Goal: Find specific page/section: Find specific page/section

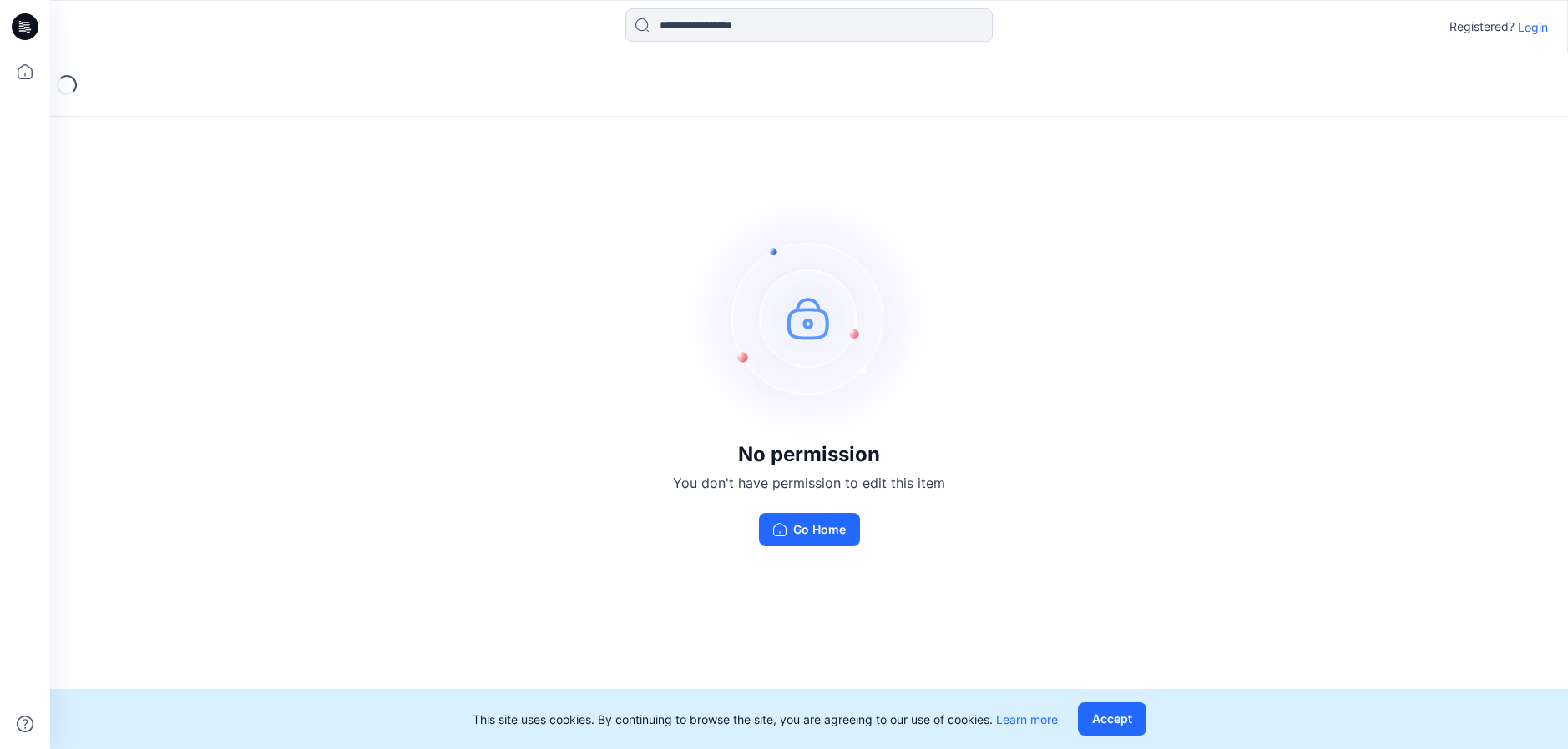
click at [1535, 28] on p "Login" at bounding box center [1533, 27] width 30 height 18
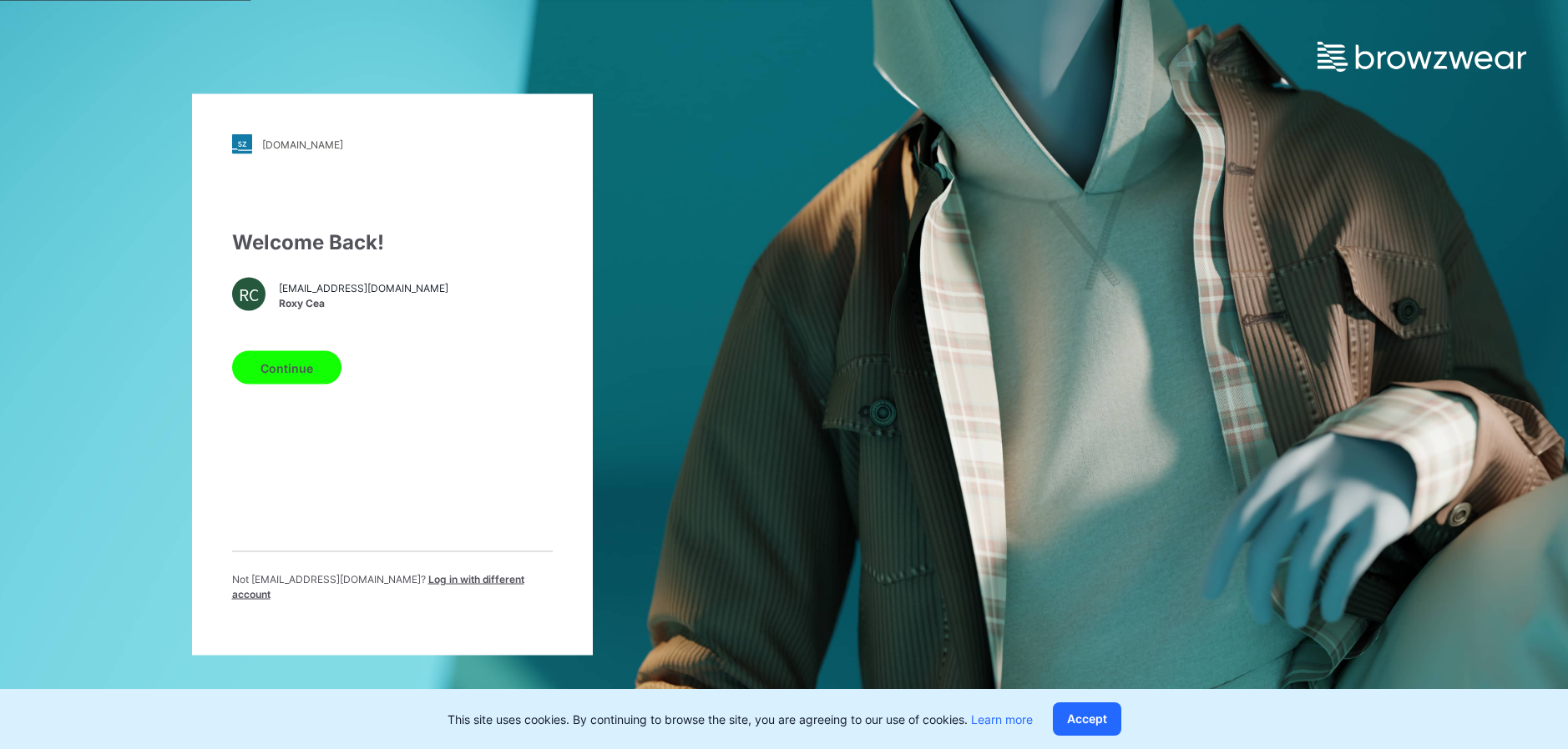
click at [290, 376] on button "Continue" at bounding box center [287, 368] width 109 height 33
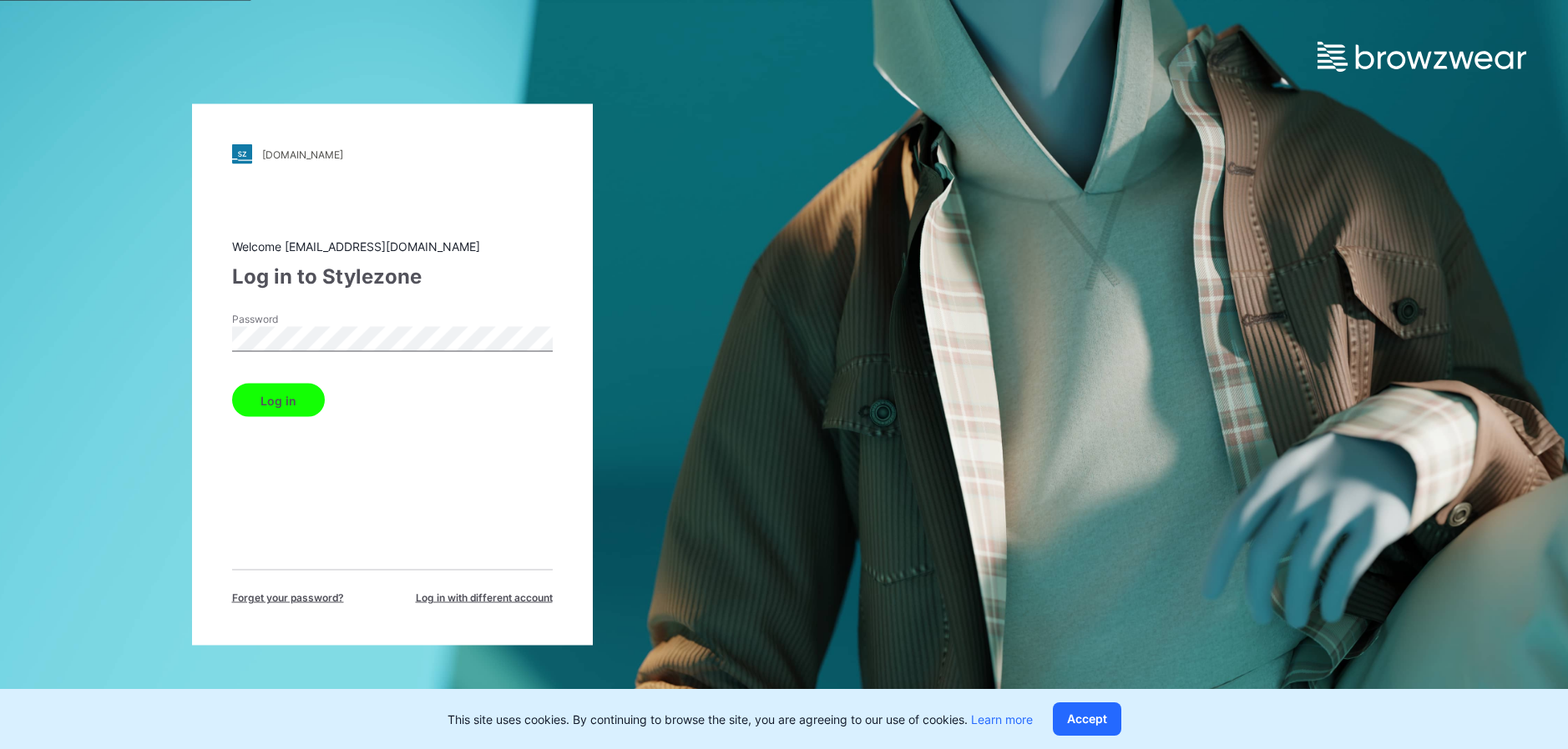
click at [279, 406] on button "Log in" at bounding box center [278, 401] width 93 height 33
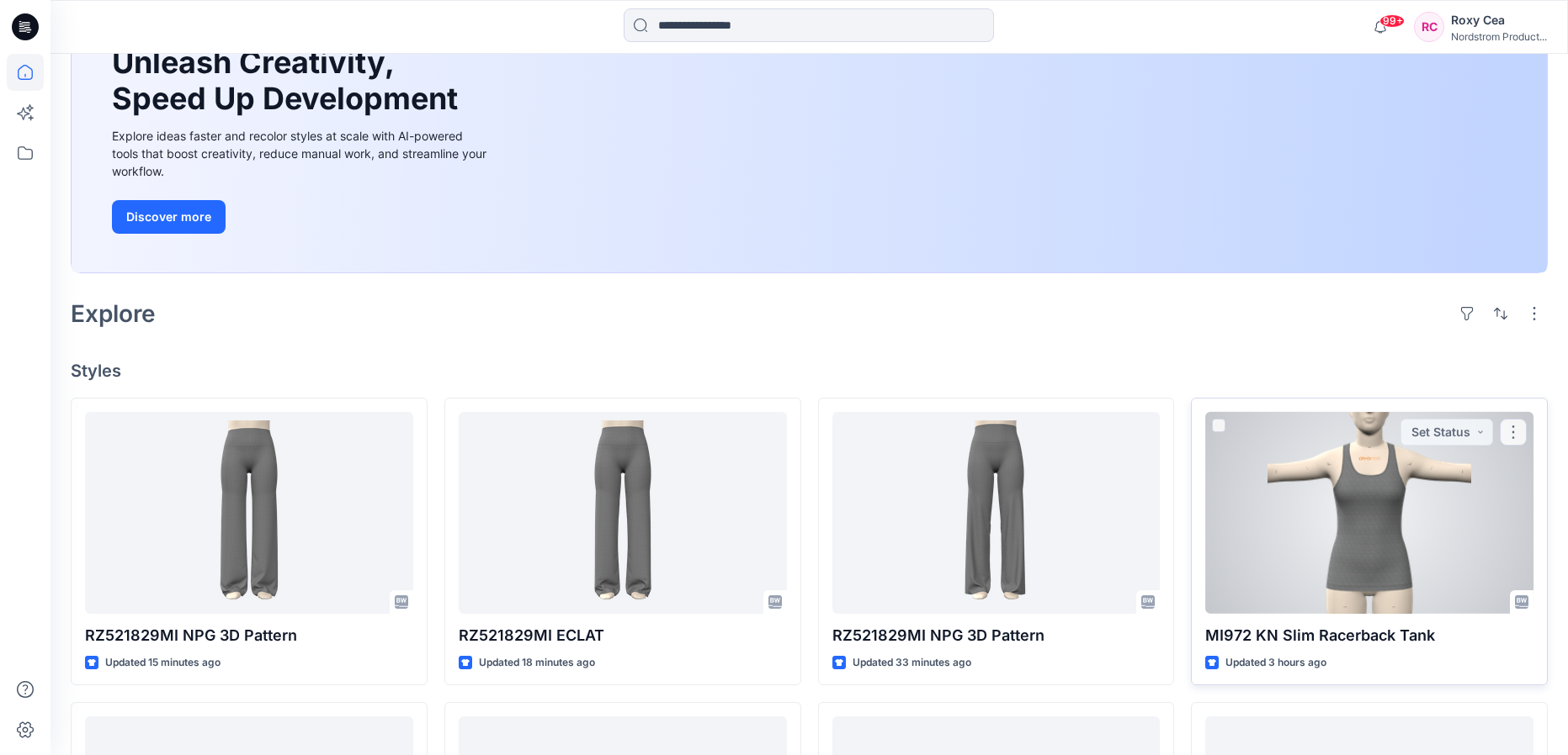
scroll to position [178, 0]
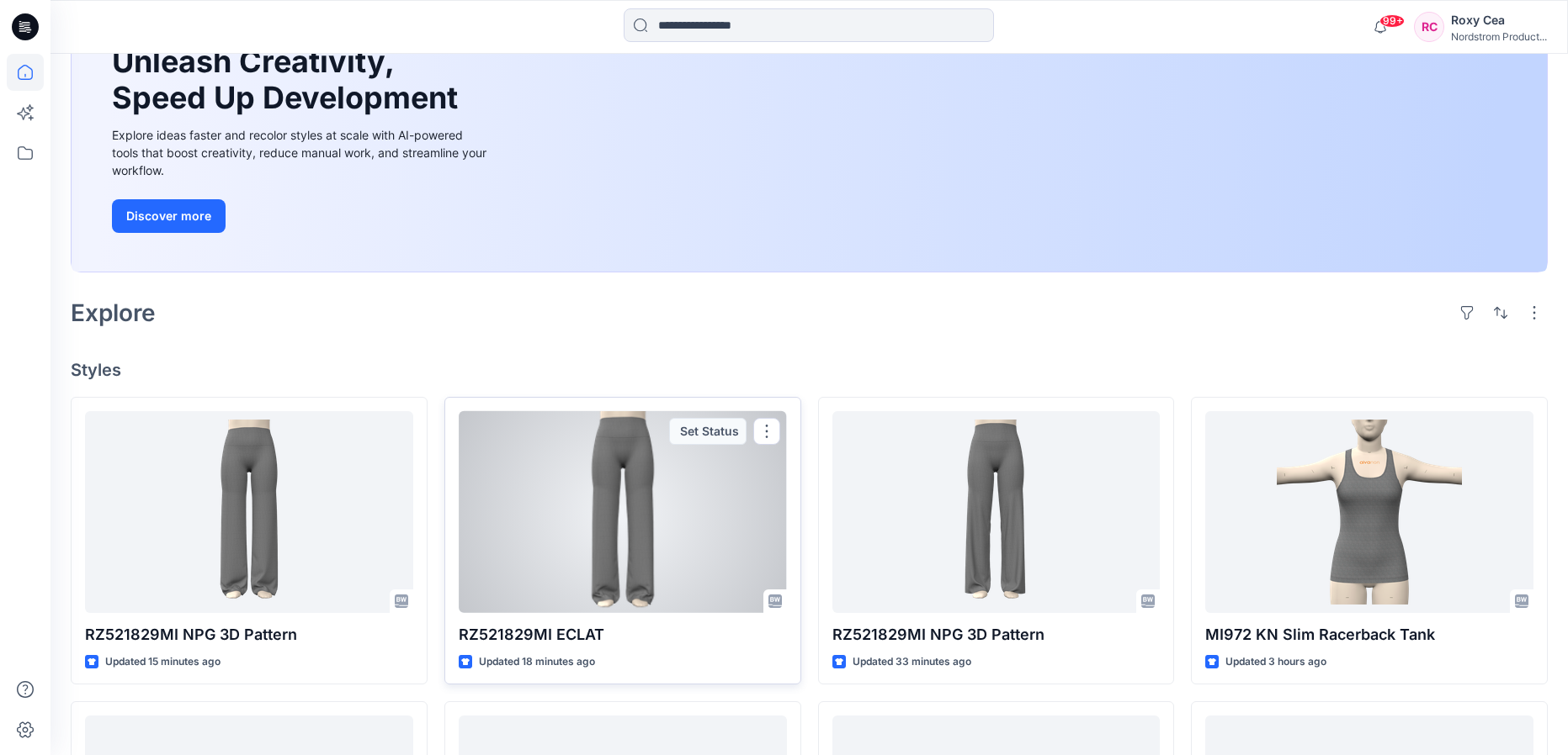
click at [602, 466] on div at bounding box center [623, 513] width 328 height 202
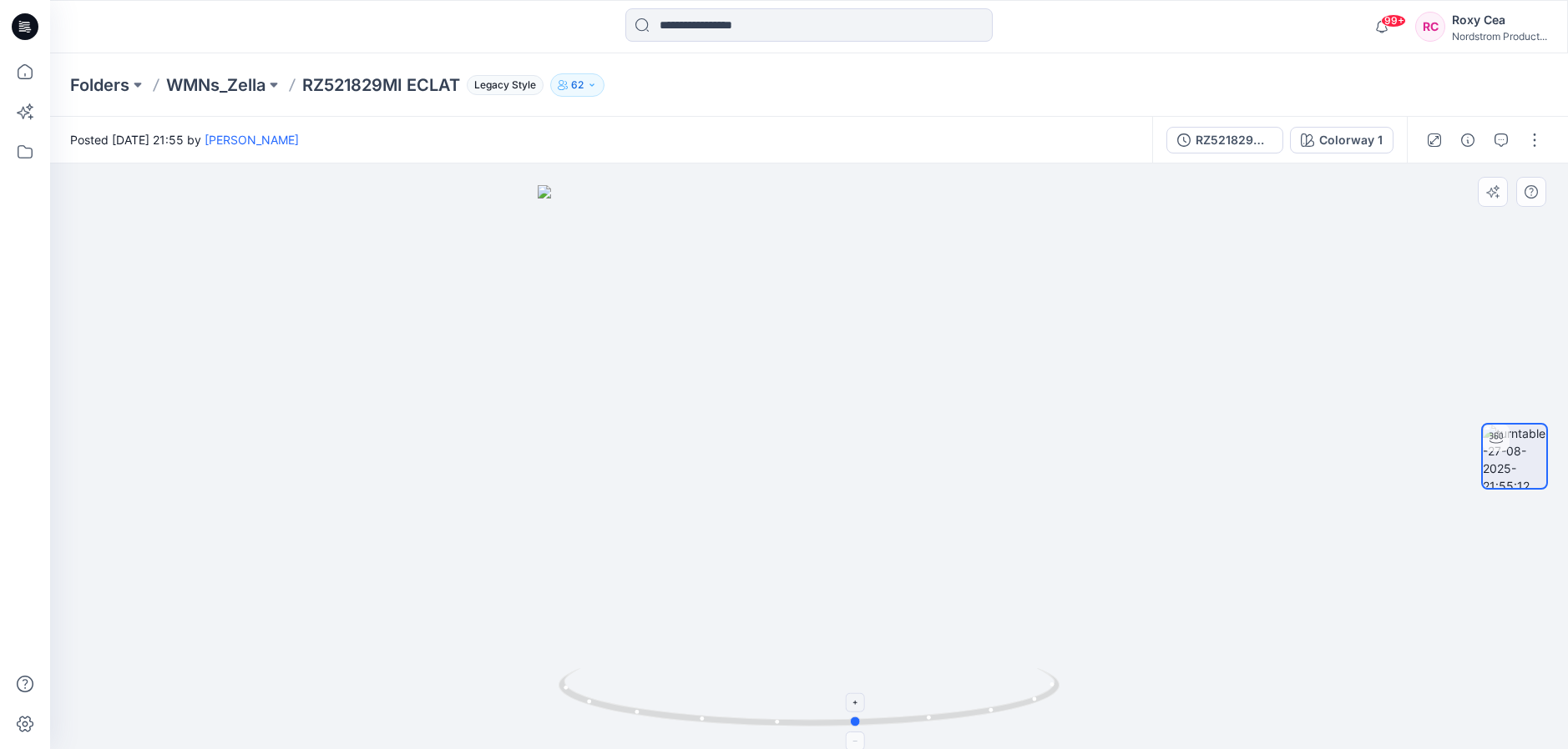
drag, startPoint x: 1034, startPoint y: 699, endPoint x: 581, endPoint y: 676, distance: 453.6
click at [581, 676] on icon at bounding box center [810, 699] width 505 height 63
drag, startPoint x: 860, startPoint y: 725, endPoint x: 981, endPoint y: 728, distance: 121.0
click at [981, 728] on icon at bounding box center [810, 699] width 505 height 63
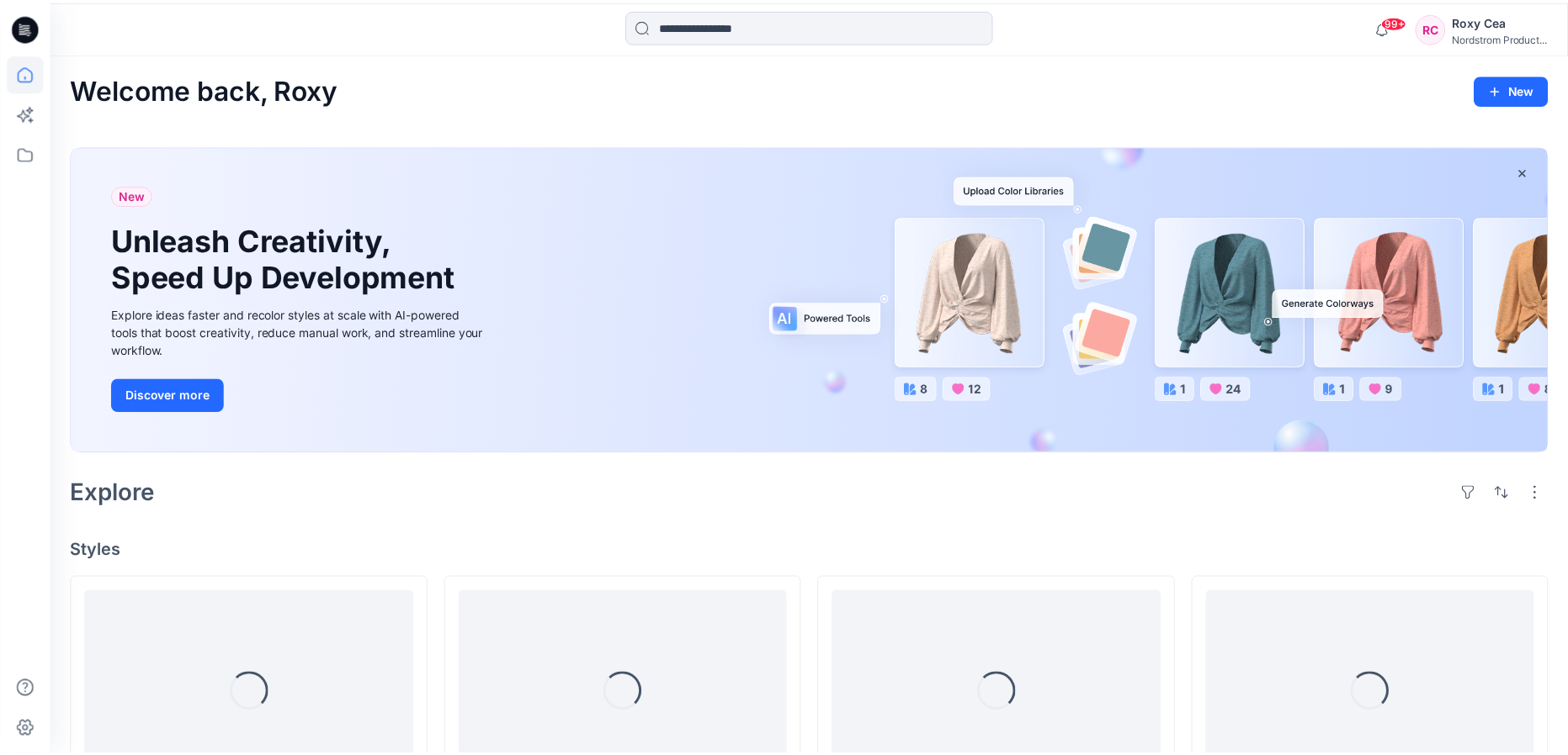
scroll to position [178, 0]
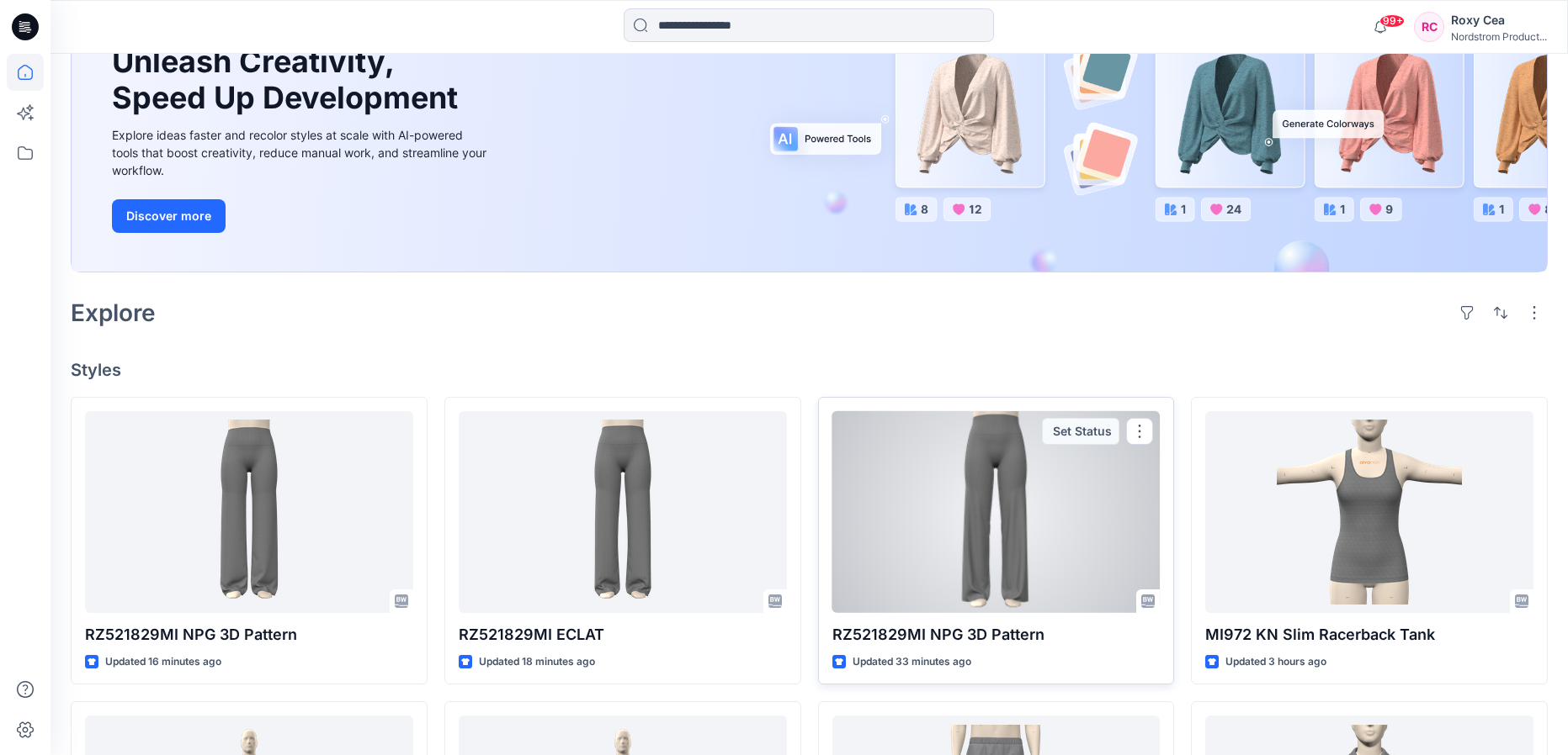
click at [1053, 538] on div at bounding box center [996, 513] width 328 height 202
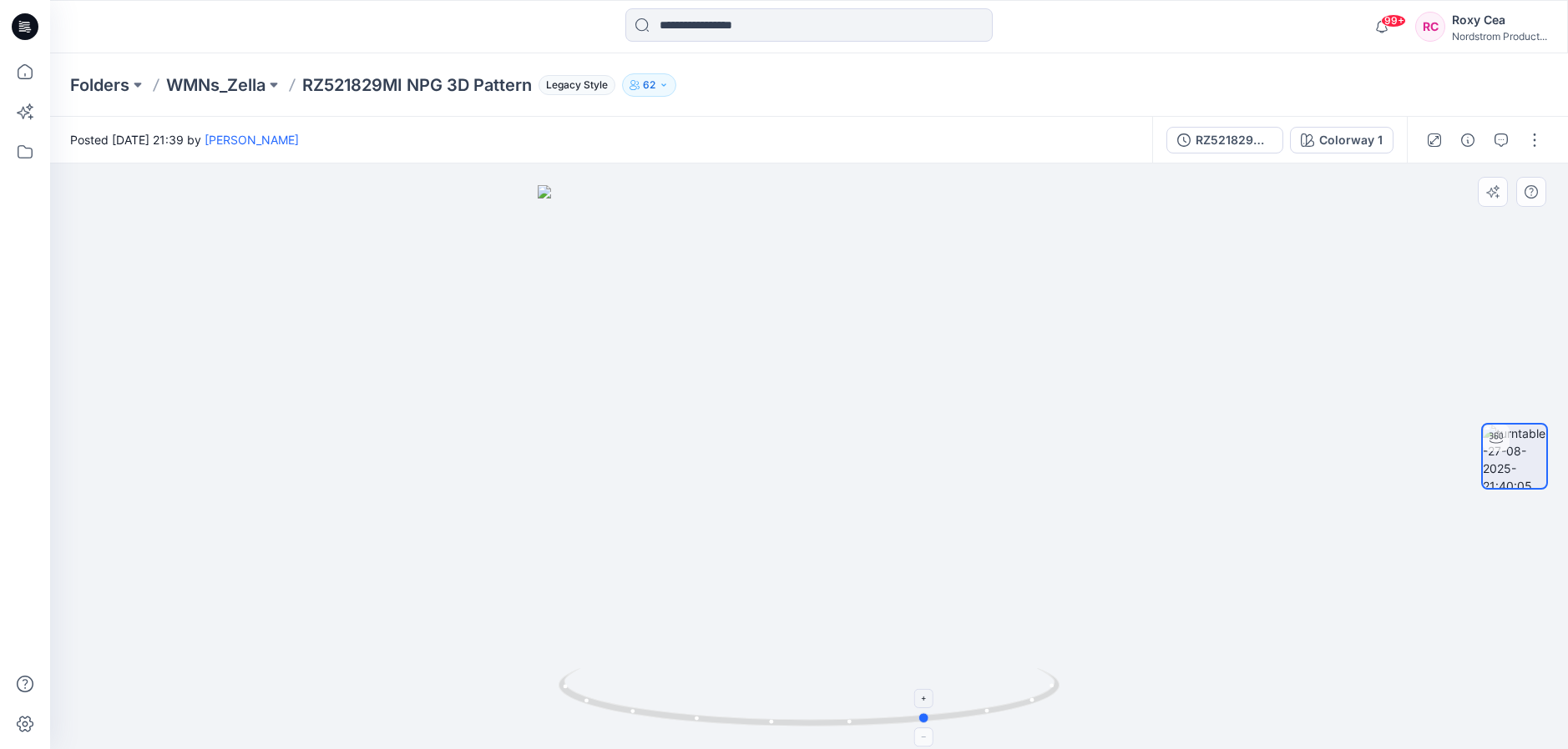
drag, startPoint x: 957, startPoint y: 723, endPoint x: 576, endPoint y: 685, distance: 382.9
click at [576, 685] on icon at bounding box center [810, 699] width 505 height 63
